Goal: Task Accomplishment & Management: Manage account settings

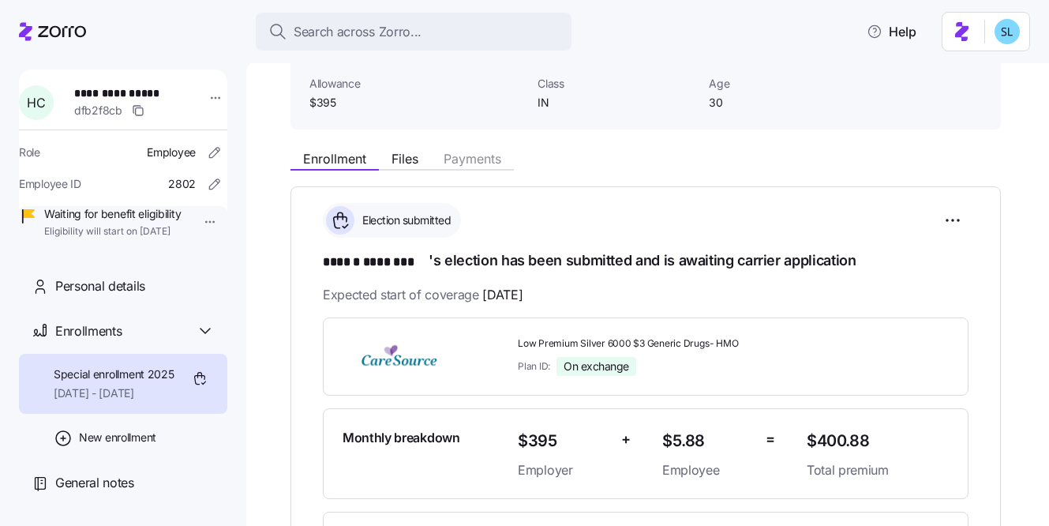
scroll to position [168, 0]
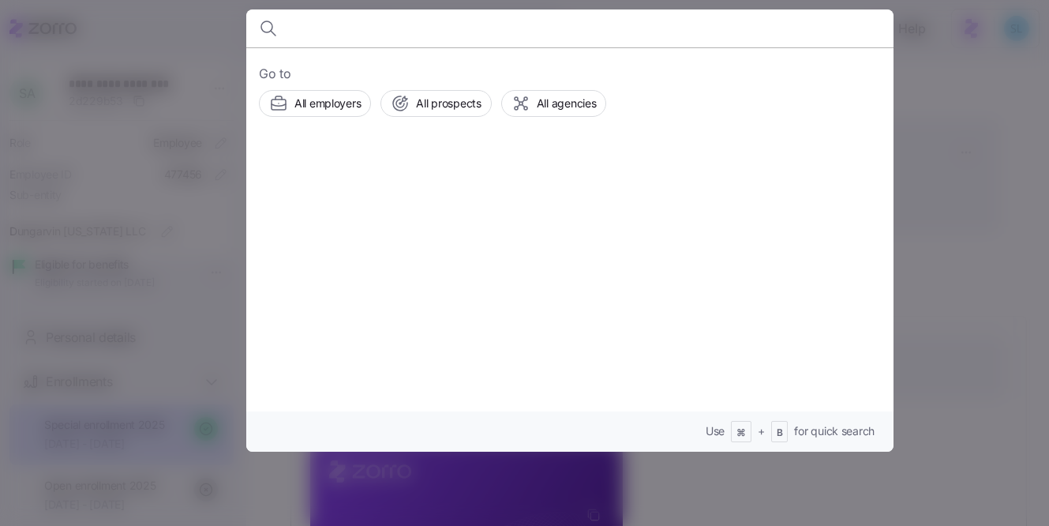
scroll to position [324, 0]
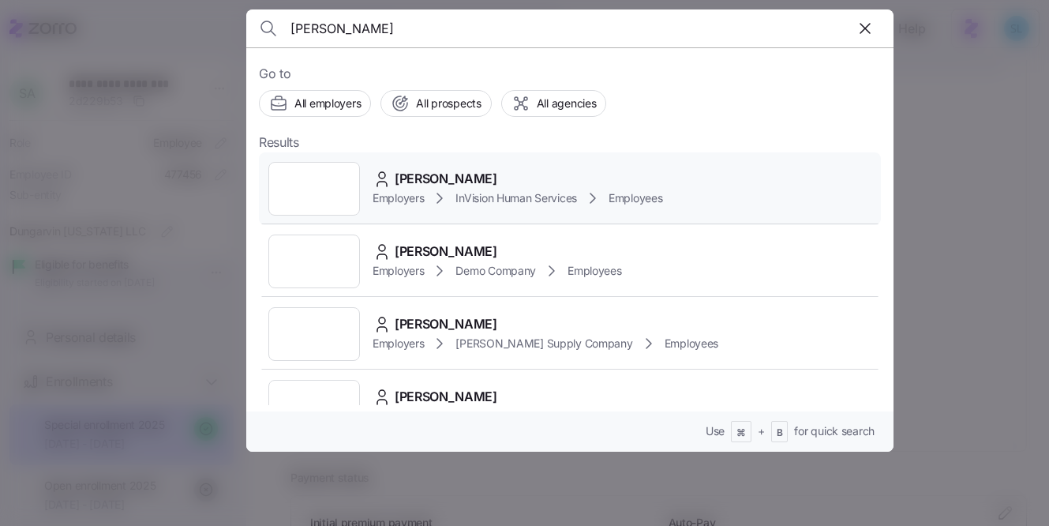
type input "[PERSON_NAME]"
click at [522, 155] on div "[PERSON_NAME] Employers InVision Human Services Employees" at bounding box center [570, 188] width 622 height 73
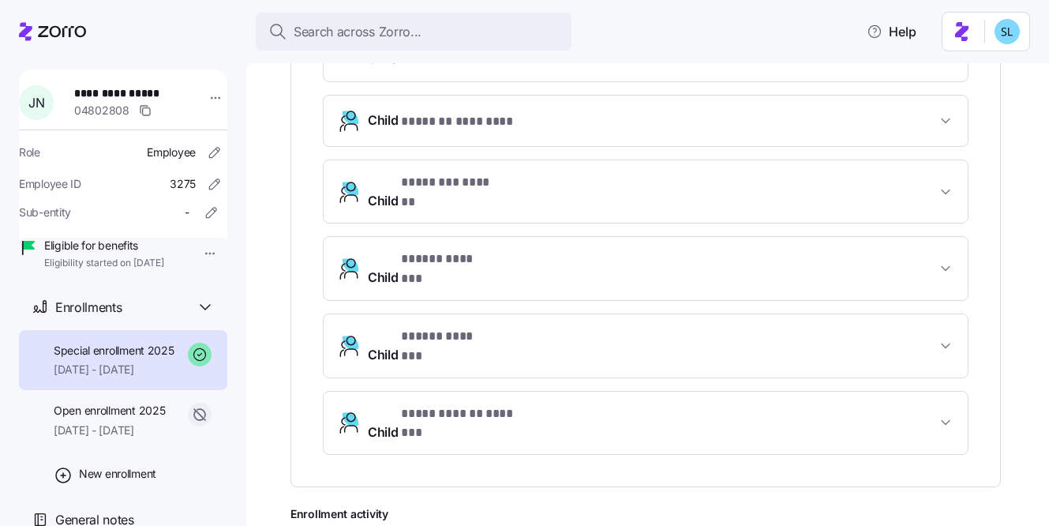
scroll to position [91, 0]
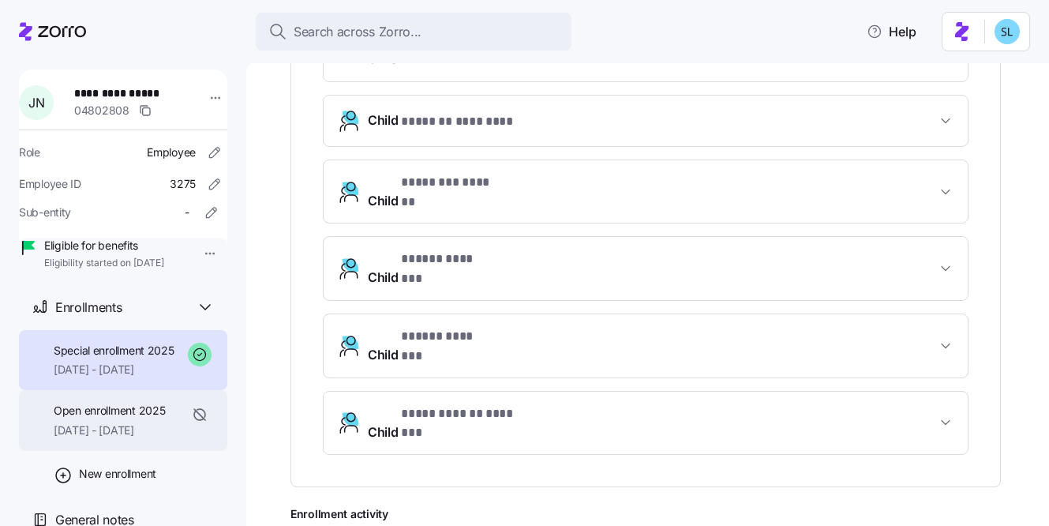
click at [154, 438] on span "01/01/2025 - 08/31/2025" at bounding box center [109, 430] width 111 height 16
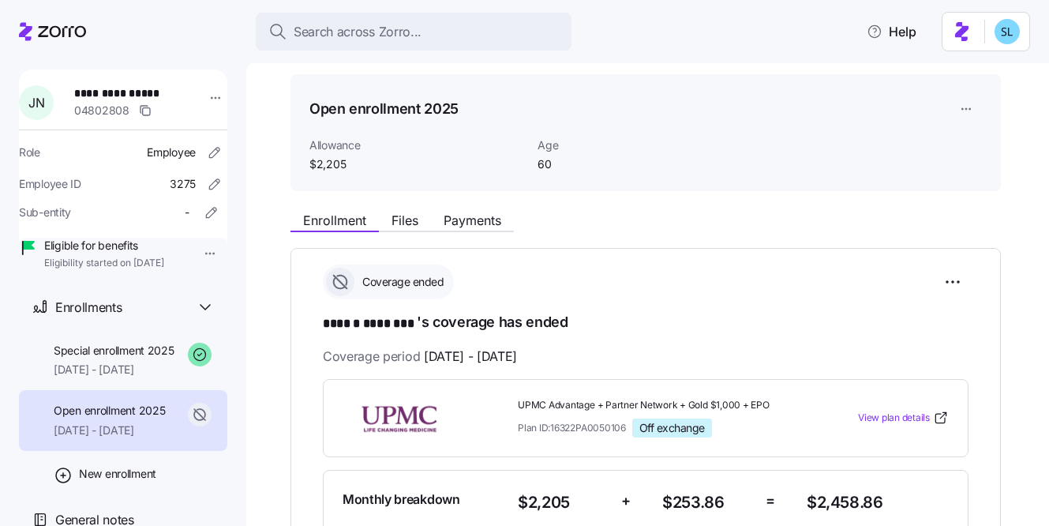
scroll to position [264, 0]
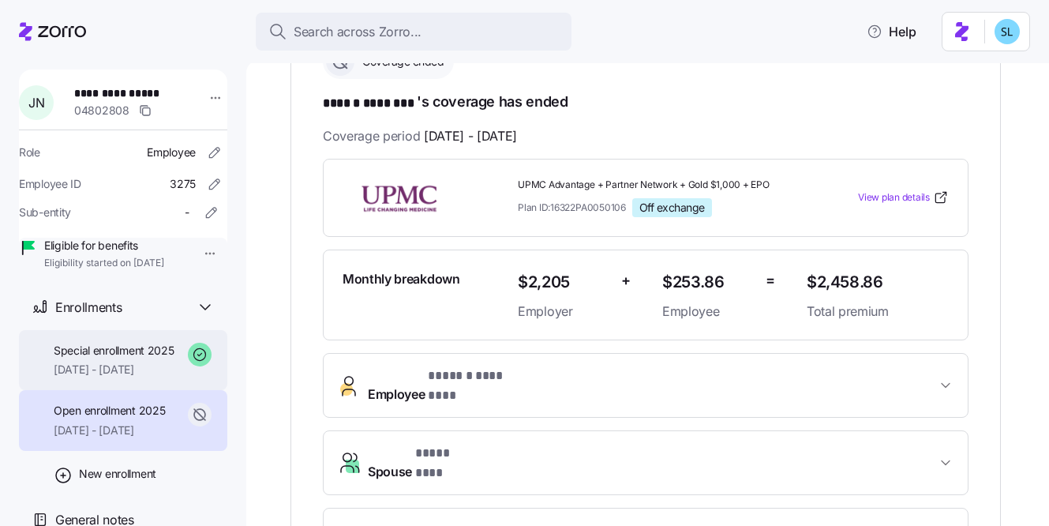
click at [162, 361] on div "Special enrollment 2025 09/01/2025 - 12/31/2025" at bounding box center [114, 360] width 121 height 36
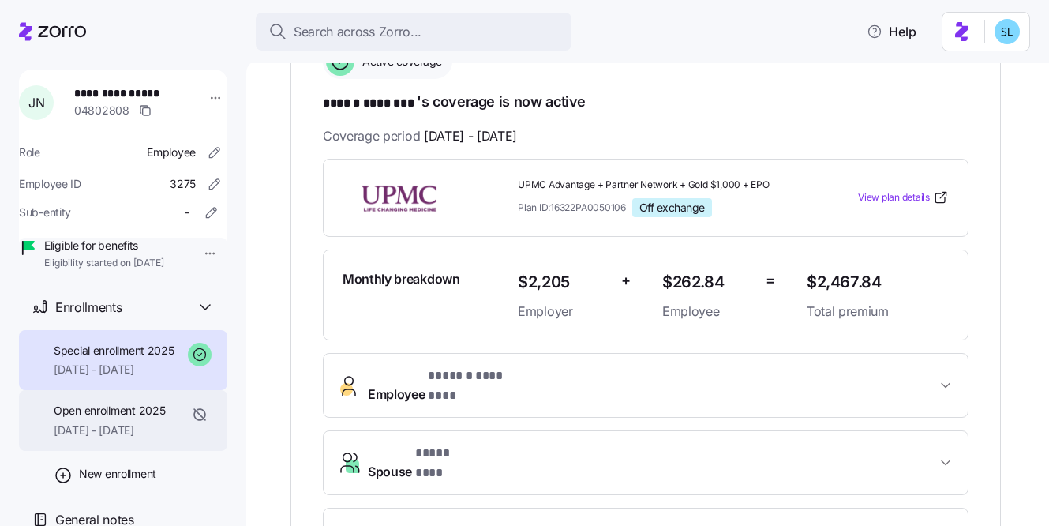
click at [148, 417] on div "Open enrollment 2025 01/01/2025 - 08/31/2025" at bounding box center [123, 420] width 208 height 61
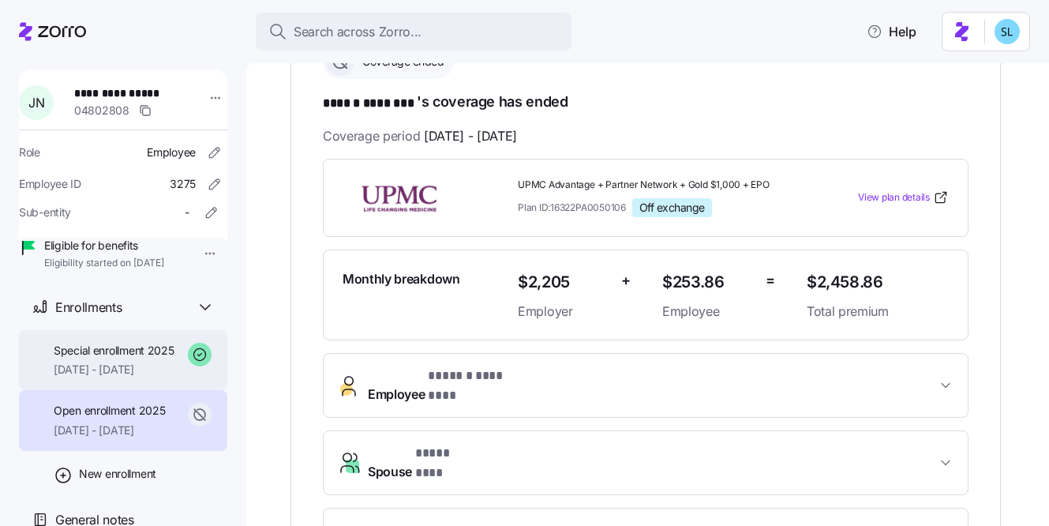
click at [141, 376] on span "09/01/2025 - 12/31/2025" at bounding box center [114, 369] width 121 height 16
